Goal: Navigation & Orientation: Find specific page/section

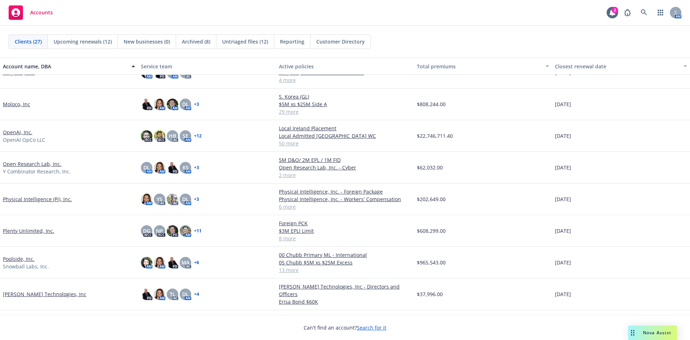
scroll to position [323, 0]
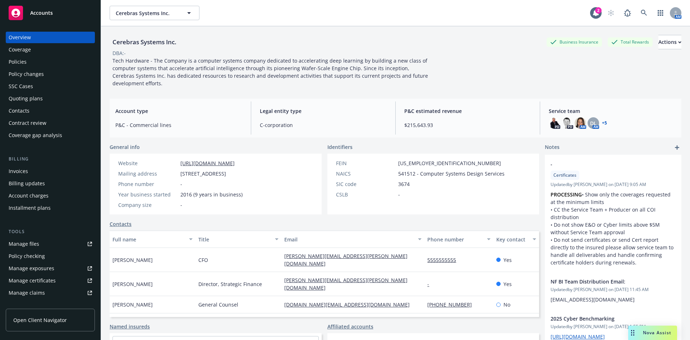
click at [33, 60] on div "Policies" at bounding box center [50, 61] width 83 height 11
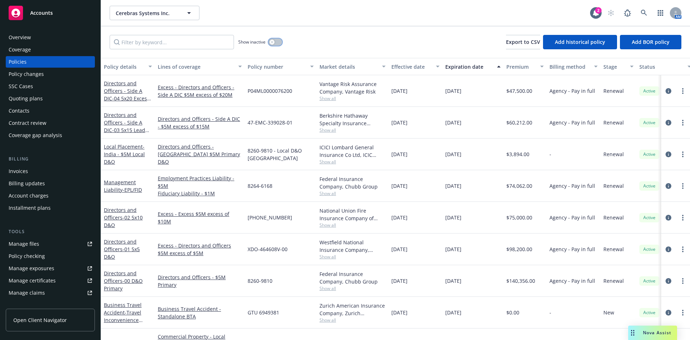
click at [273, 42] on icon "button" at bounding box center [272, 42] width 3 height 3
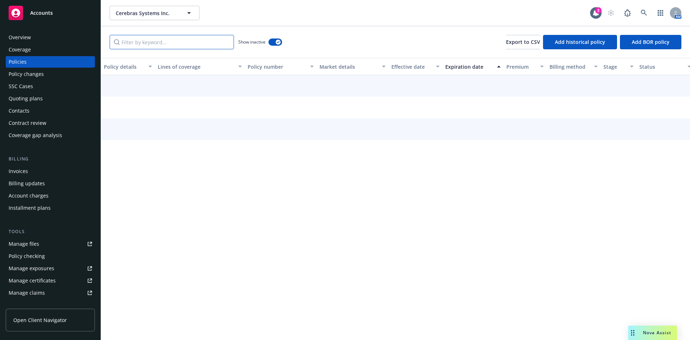
click at [195, 43] on input "Filter by keyword..." at bounding box center [172, 42] width 124 height 14
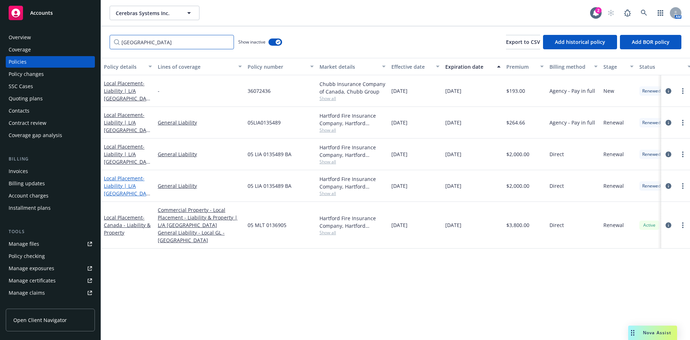
type input "canada"
click at [114, 186] on span "- Liability | L/A Canada" at bounding box center [127, 189] width 46 height 29
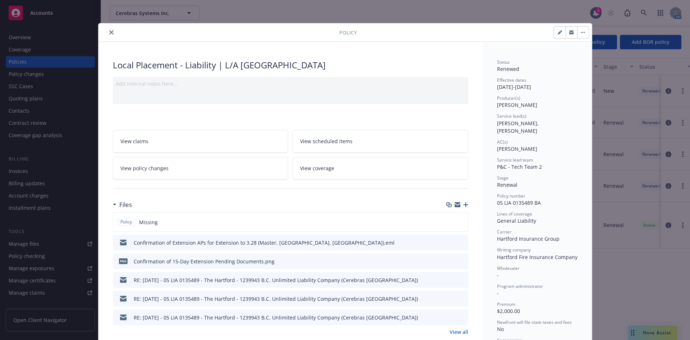
click at [455, 207] on icon "button" at bounding box center [458, 205] width 6 height 3
click at [109, 32] on icon "close" at bounding box center [111, 32] width 4 height 4
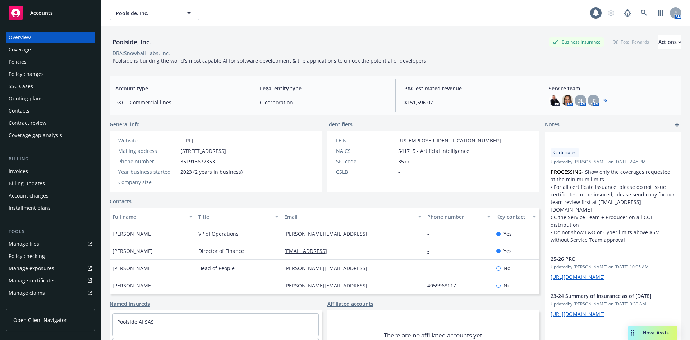
drag, startPoint x: 0, startPoint y: 0, endPoint x: 46, endPoint y: 239, distance: 242.9
click at [46, 239] on link "Manage files" at bounding box center [50, 243] width 89 height 11
click at [44, 59] on div "Policies" at bounding box center [50, 61] width 83 height 11
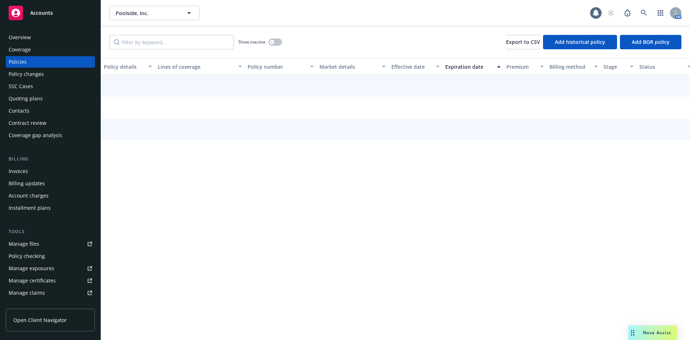
drag, startPoint x: 163, startPoint y: 32, endPoint x: 160, endPoint y: 45, distance: 12.7
click at [163, 33] on div "Show inactive Export to CSV Add historical policy Add BOR policy" at bounding box center [395, 42] width 589 height 32
click at [160, 45] on input "Filter by keyword..." at bounding box center [172, 42] width 124 height 14
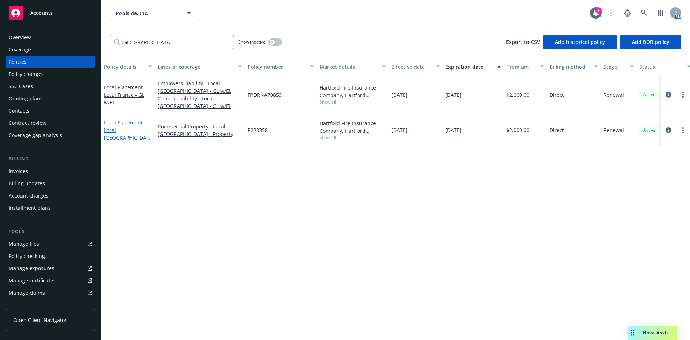
type input "france"
click at [109, 134] on span "- Local France - Property" at bounding box center [127, 133] width 46 height 29
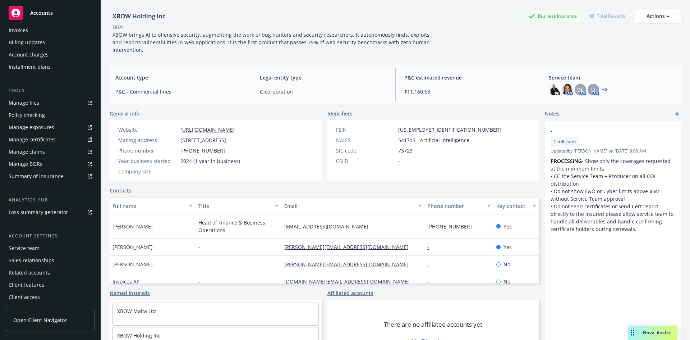
scroll to position [51, 0]
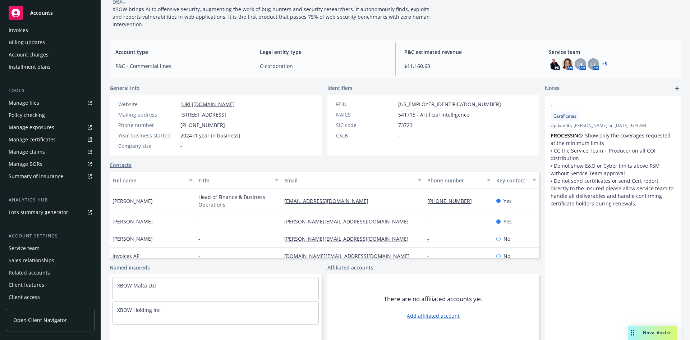
click at [36, 246] on div "Service team" at bounding box center [24, 247] width 31 height 11
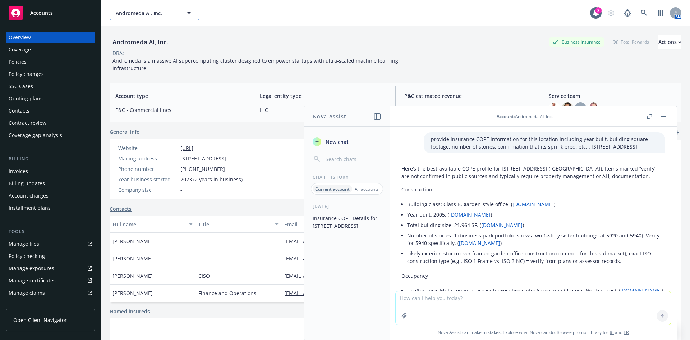
scroll to position [29, 0]
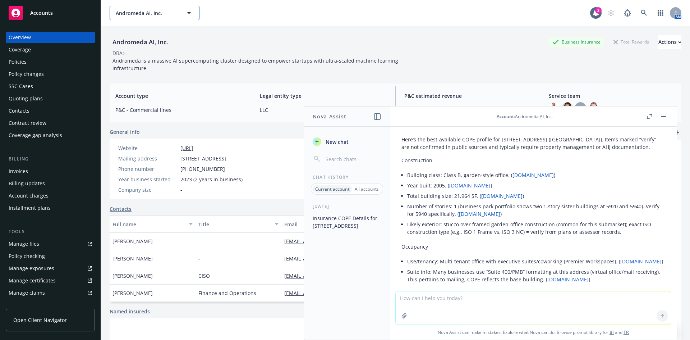
click at [146, 12] on span "Andromeda AI, Inc." at bounding box center [147, 13] width 62 height 8
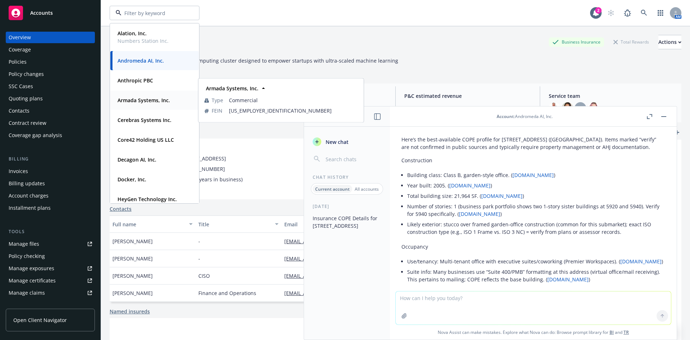
click at [143, 102] on strong "Armada Systems, Inc." at bounding box center [143, 100] width 52 height 7
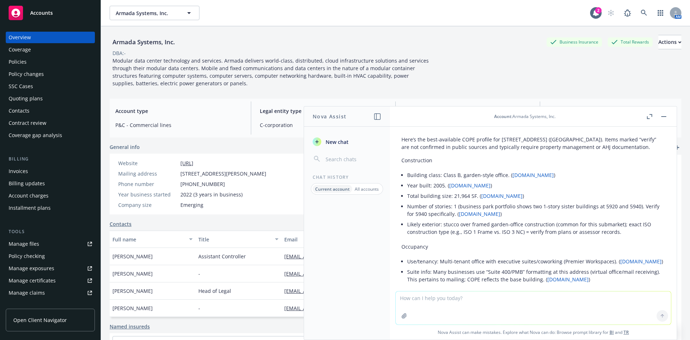
click at [669, 116] on header "Account : Armada Systems, Inc." at bounding box center [533, 116] width 287 height 20
click at [667, 117] on button "button" at bounding box center [663, 116] width 9 height 9
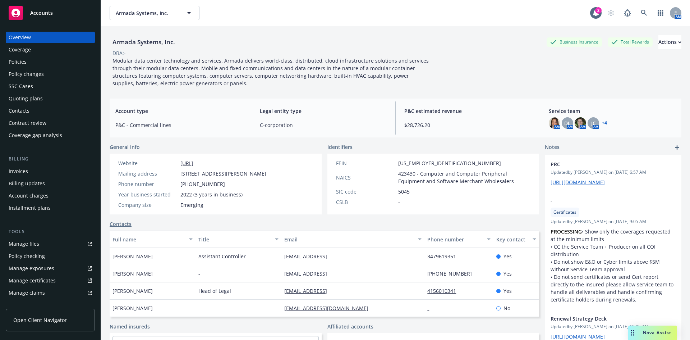
click at [49, 244] on link "Manage files" at bounding box center [50, 243] width 89 height 11
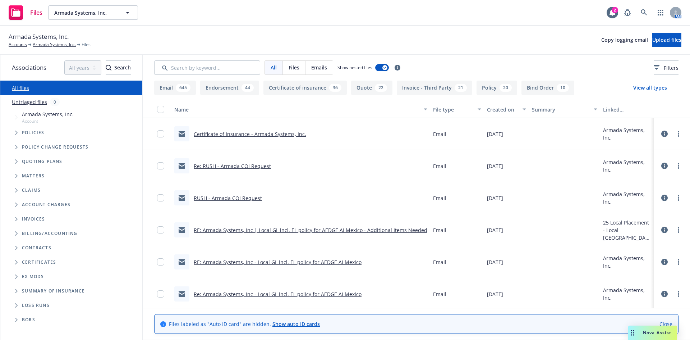
click at [228, 165] on link "Re: RUSH - Armada COI Request" at bounding box center [232, 165] width 77 height 7
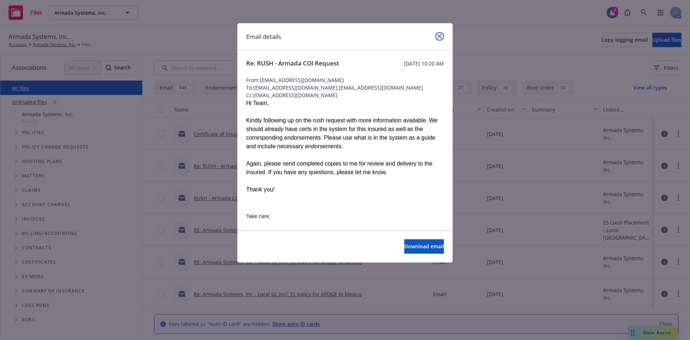
click at [441, 33] on link "close" at bounding box center [439, 36] width 9 height 9
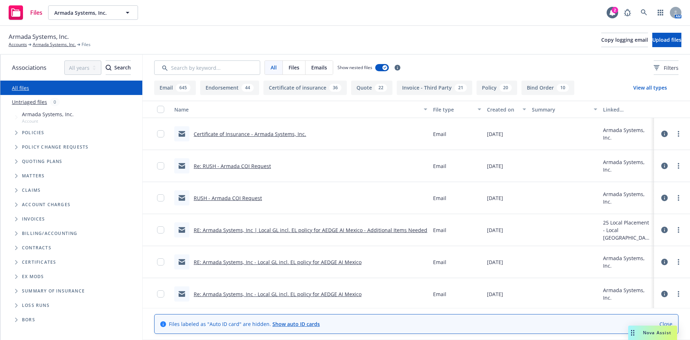
click at [243, 134] on link "Certificate of Insurance - Armada Systems, Inc." at bounding box center [250, 133] width 112 height 7
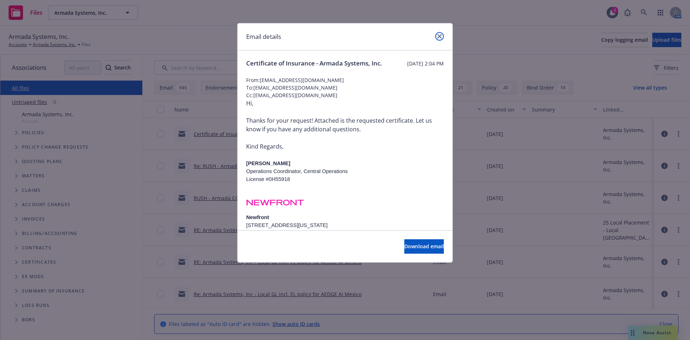
click at [442, 34] on link "close" at bounding box center [439, 36] width 9 height 9
